Goal: Browse casually

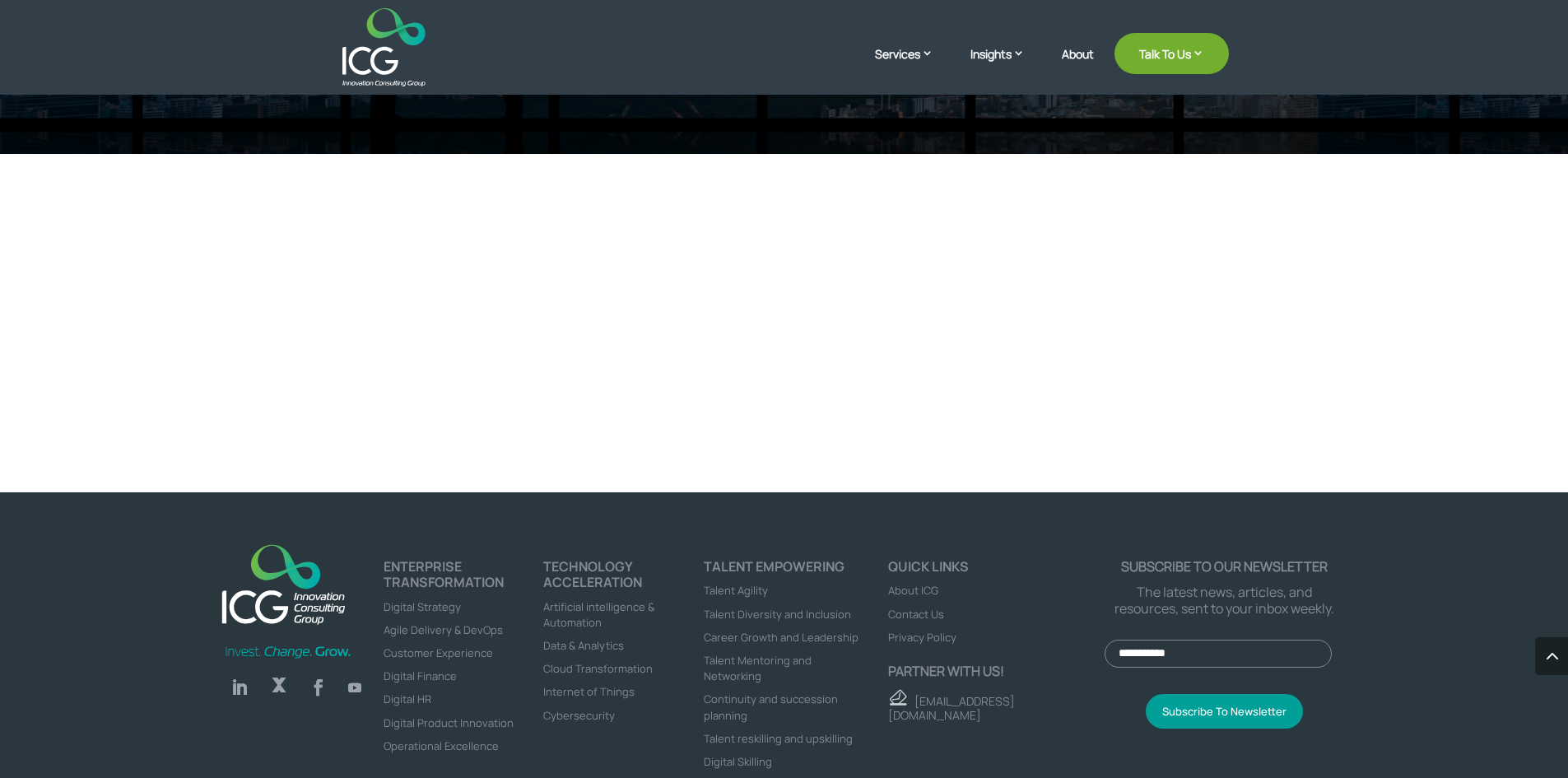
scroll to position [5510, 0]
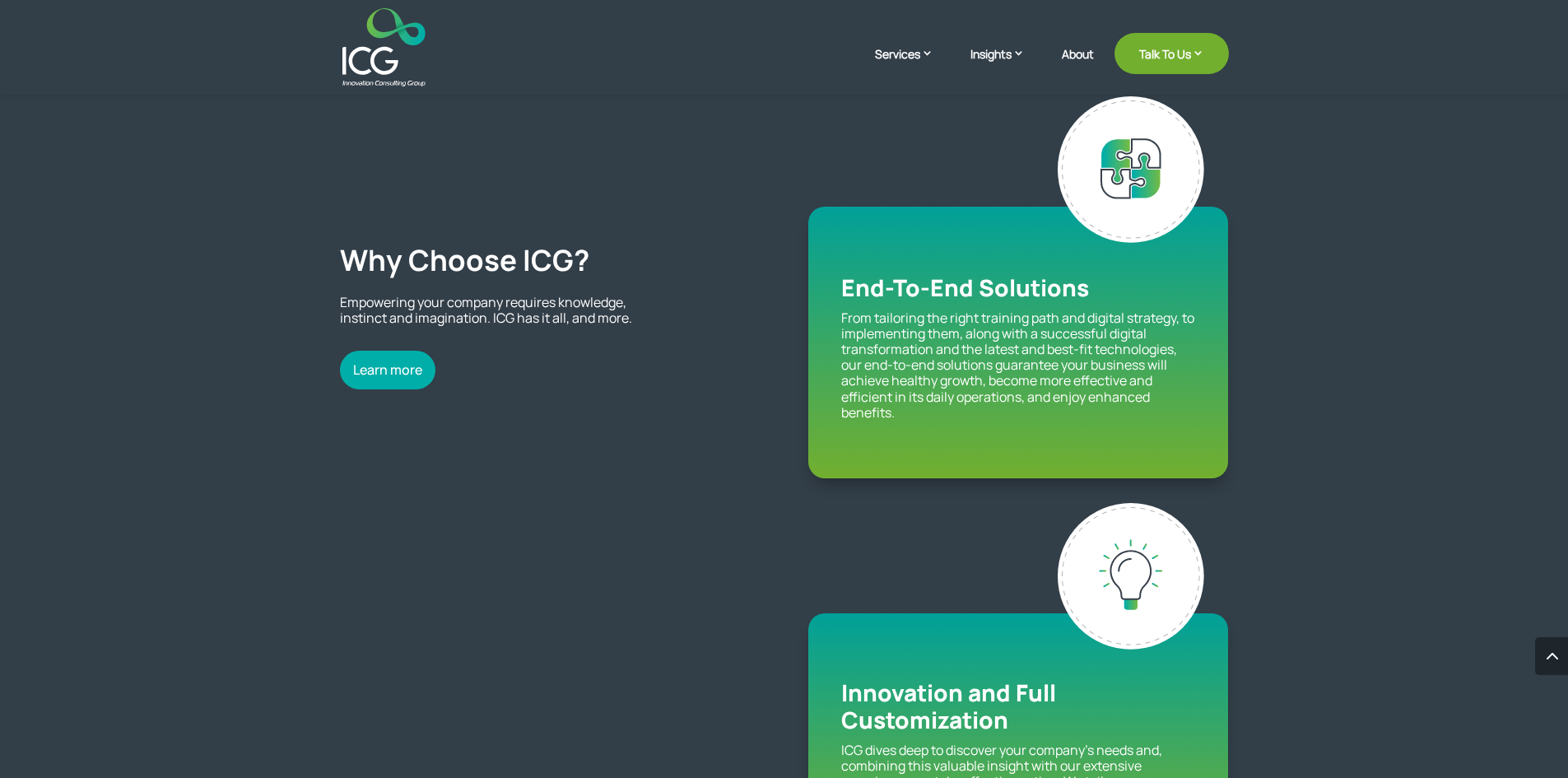
scroll to position [1395, 0]
